Goal: Find specific page/section: Locate a particular part of the current website

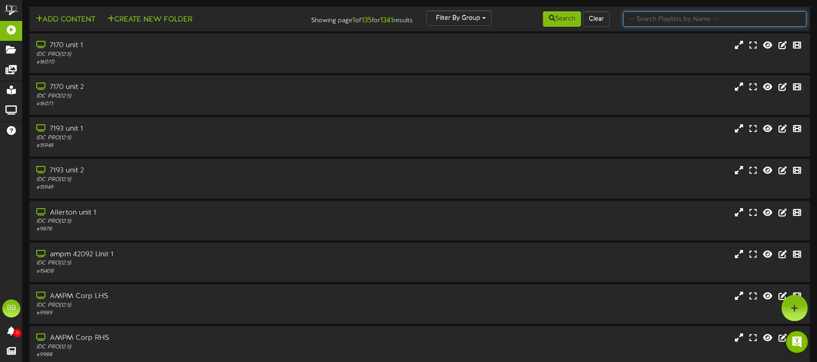
click at [686, 13] on input "text" at bounding box center [714, 18] width 183 height 15
paste input "42743"
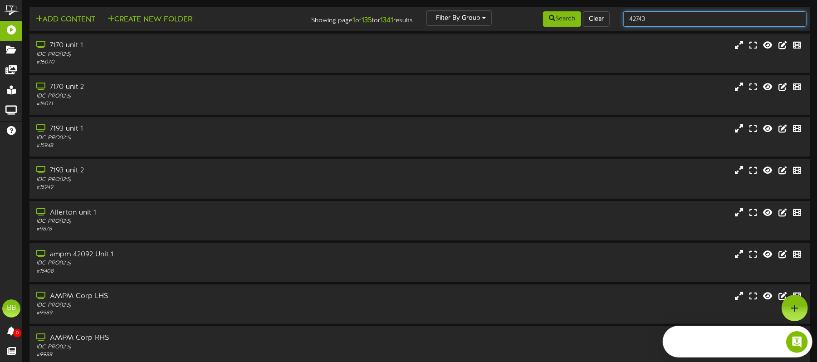
type input "42743"
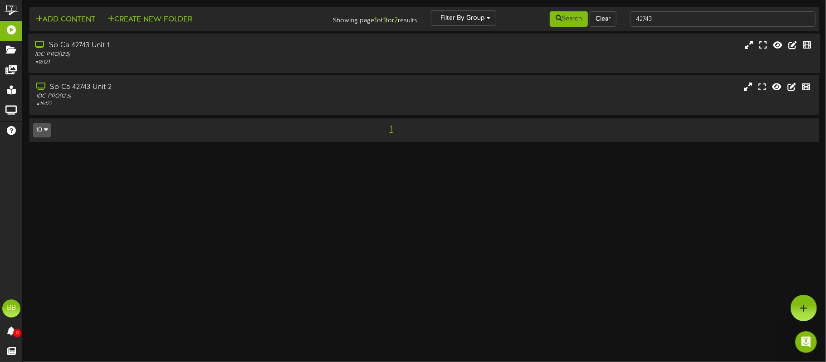
click at [100, 40] on div "So Ca 42743 Unit 1" at bounding box center [193, 45] width 316 height 10
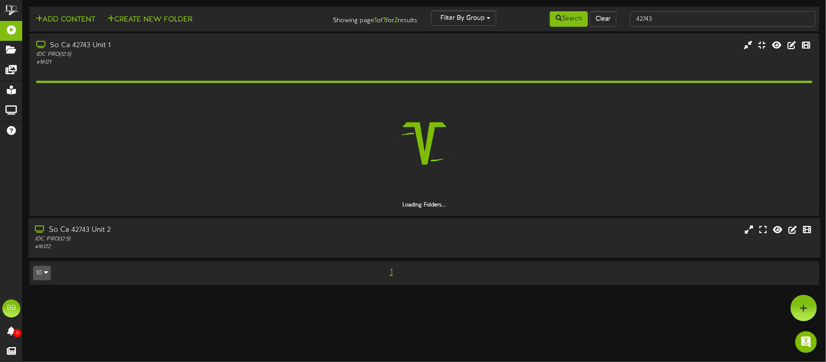
click at [60, 230] on div "So Ca 42743 Unit 2" at bounding box center [193, 230] width 316 height 10
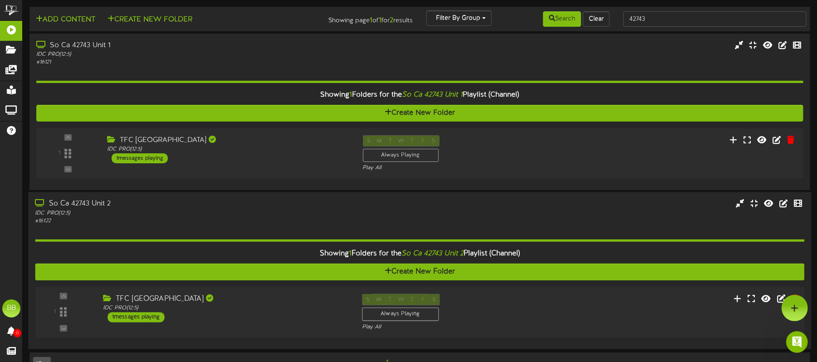
click at [510, 295] on div "S M T W T F S Always Playing Play All" at bounding box center [452, 312] width 194 height 37
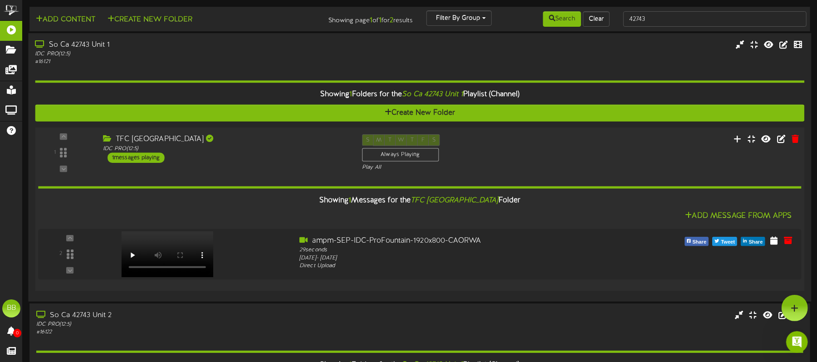
click at [452, 135] on div "S M T W T F S Always Playing Play All" at bounding box center [452, 152] width 194 height 37
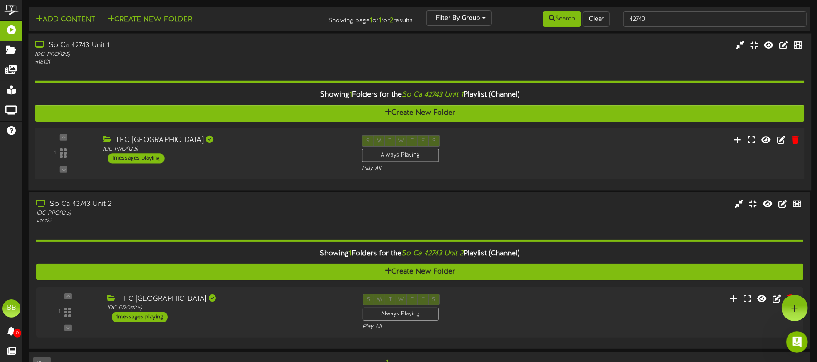
click at [469, 145] on div "S M T W T F S Always Playing Play All" at bounding box center [452, 153] width 194 height 37
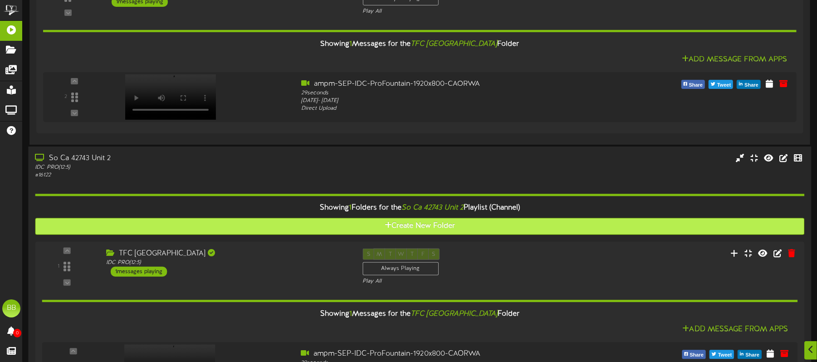
scroll to position [161, 0]
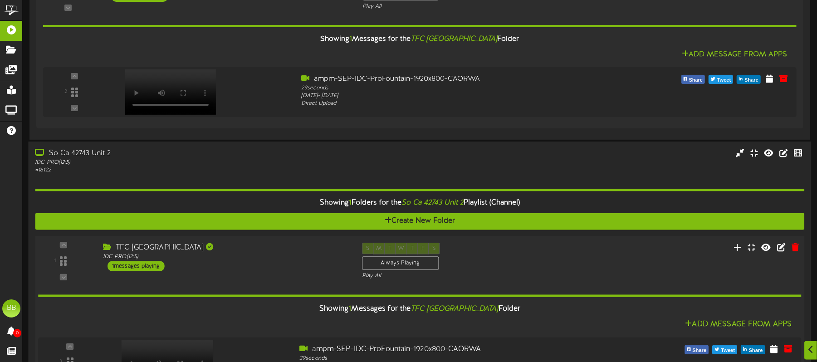
click at [497, 298] on div "Showing 1 Messages for the TFC Southern CA Folder Add Message From Apps 2" at bounding box center [419, 336] width 763 height 112
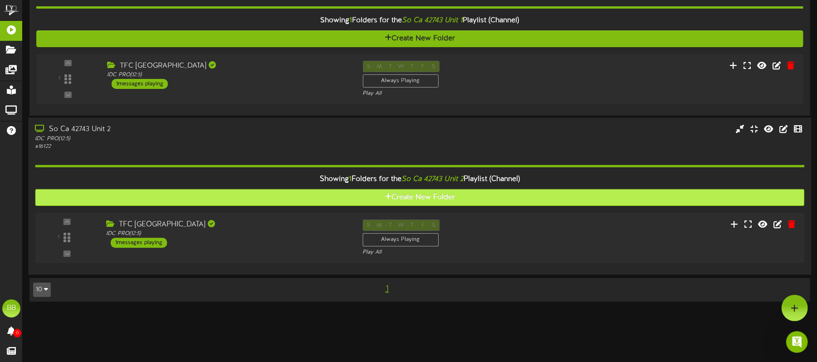
scroll to position [24, 0]
